Goal: Information Seeking & Learning: Learn about a topic

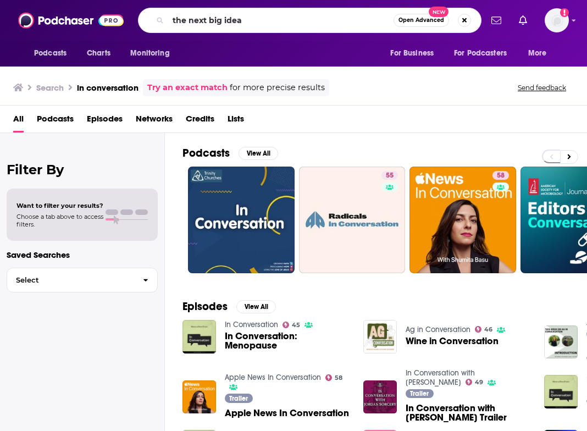
type input "the next big idea"
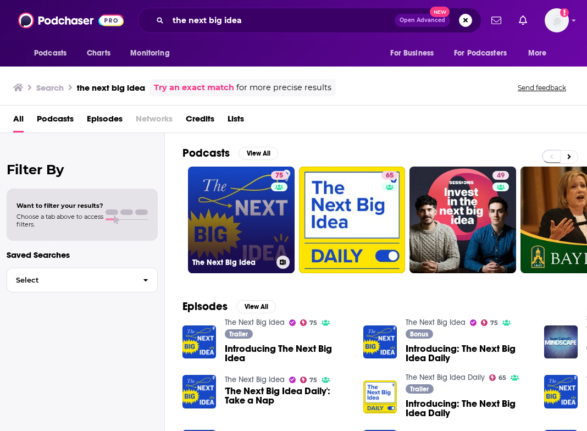
click at [238, 217] on link "75 The Next Big Idea" at bounding box center [241, 220] width 107 height 107
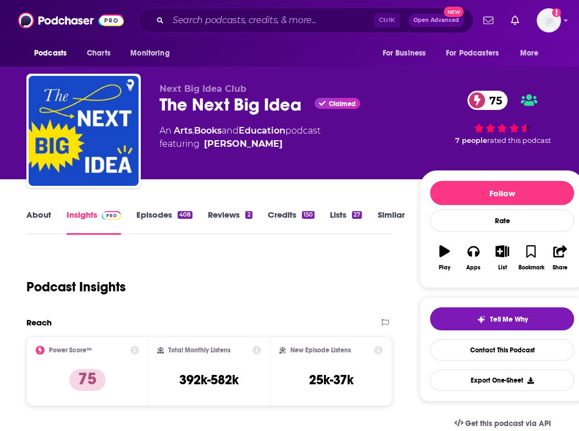
click at [108, 215] on img at bounding box center [111, 215] width 19 height 9
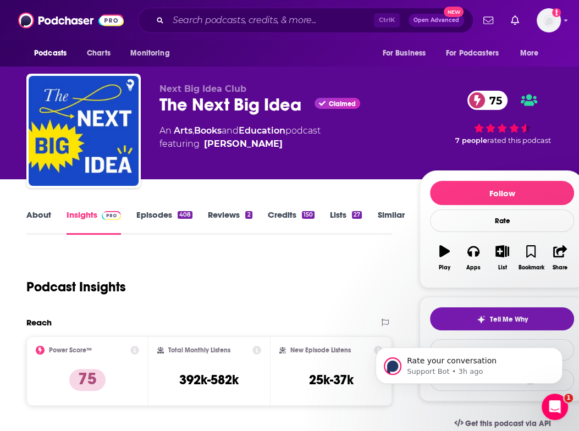
click at [277, 320] on div "Reach" at bounding box center [197, 322] width 343 height 10
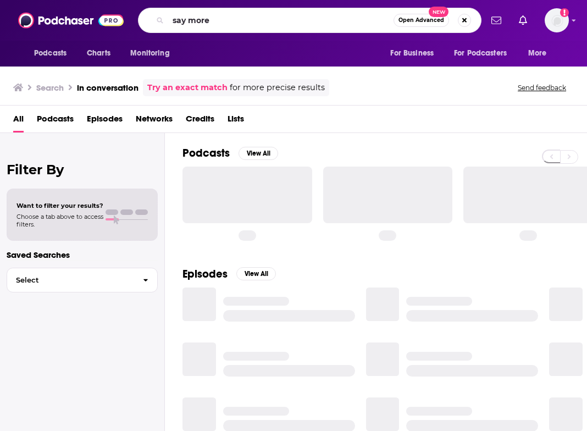
type input "say more"
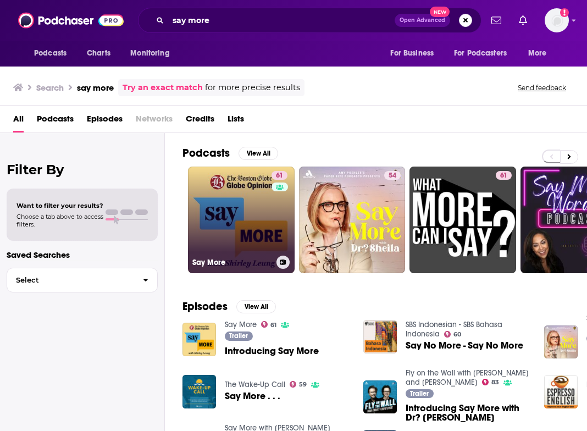
click at [244, 226] on link "61 Say More" at bounding box center [241, 220] width 107 height 107
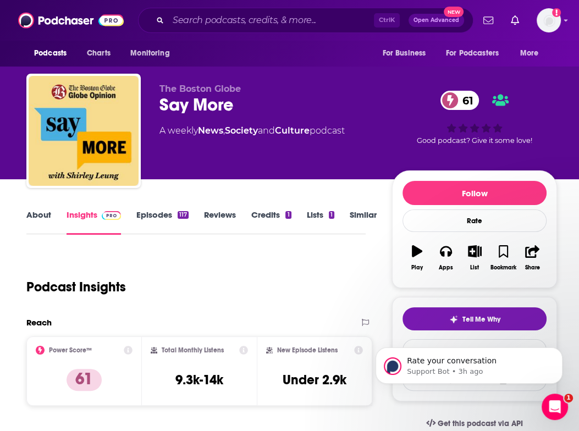
click at [308, 268] on div "Podcast Insights" at bounding box center [191, 280] width 330 height 56
